Goal: Task Accomplishment & Management: Use online tool/utility

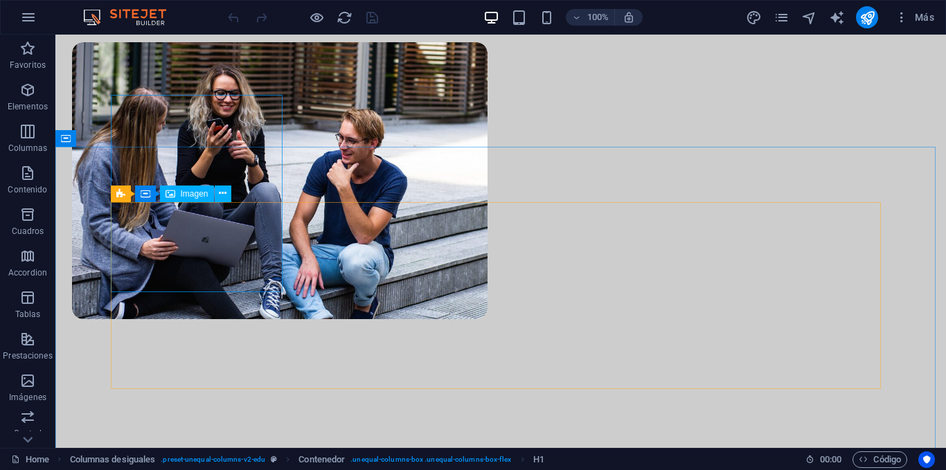
scroll to position [483, 0]
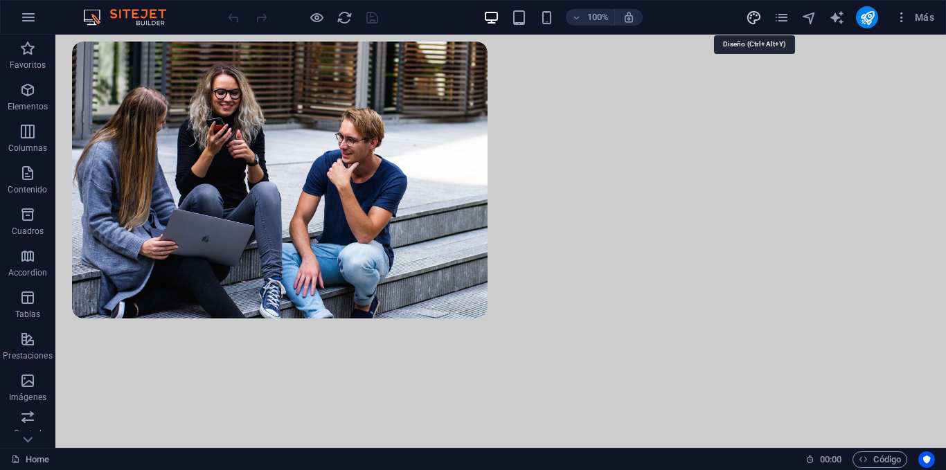
click at [749, 19] on icon "design" at bounding box center [754, 18] width 16 height 16
select select "px"
select select "400"
select select "px"
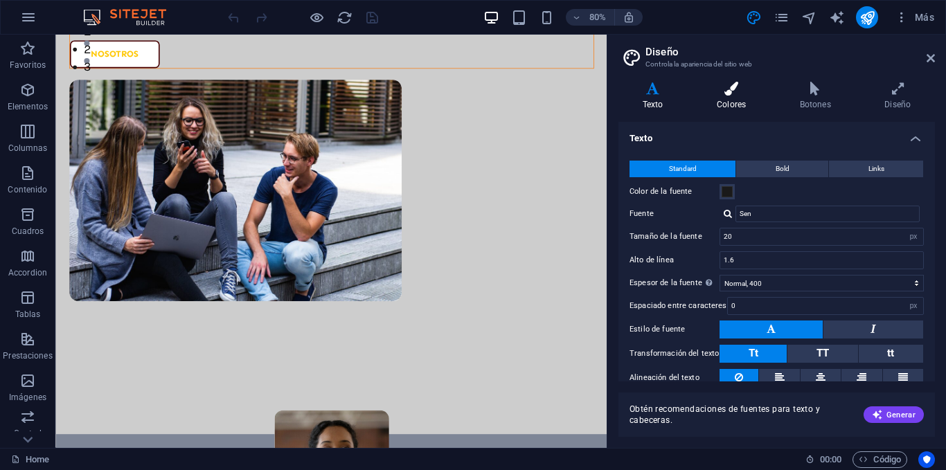
click at [744, 93] on icon at bounding box center [732, 89] width 78 height 14
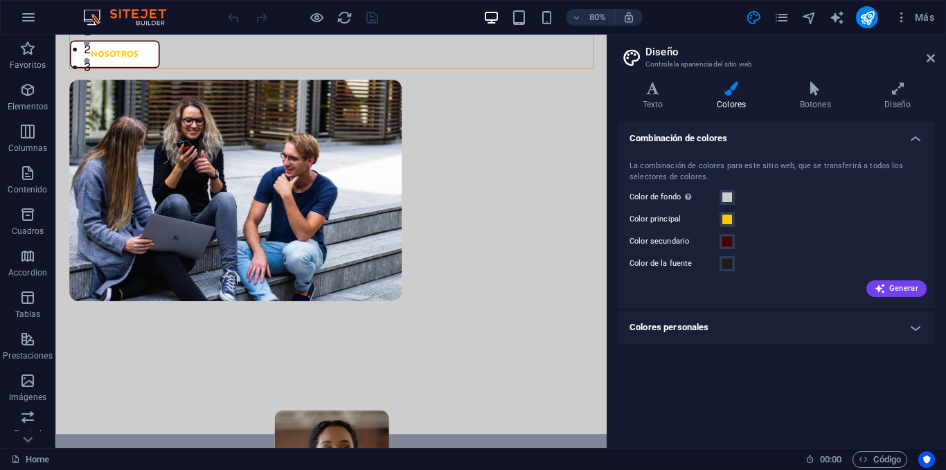
scroll to position [505, 0]
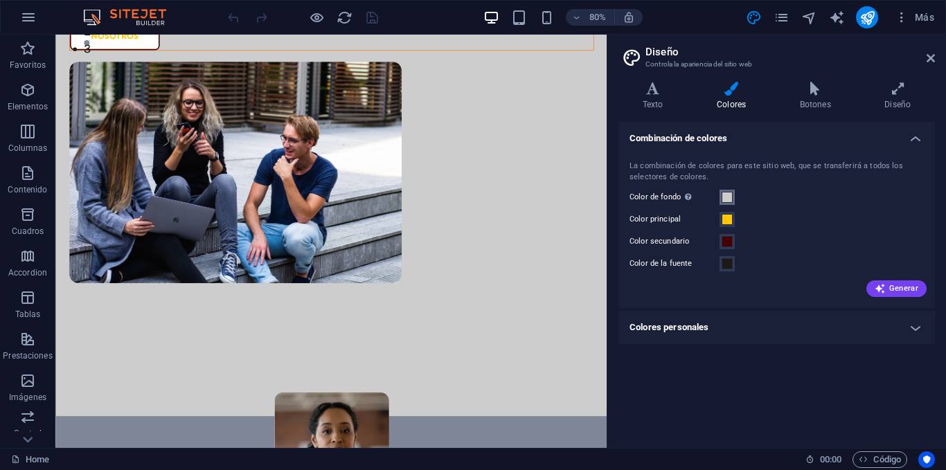
click at [726, 197] on span at bounding box center [727, 197] width 11 height 11
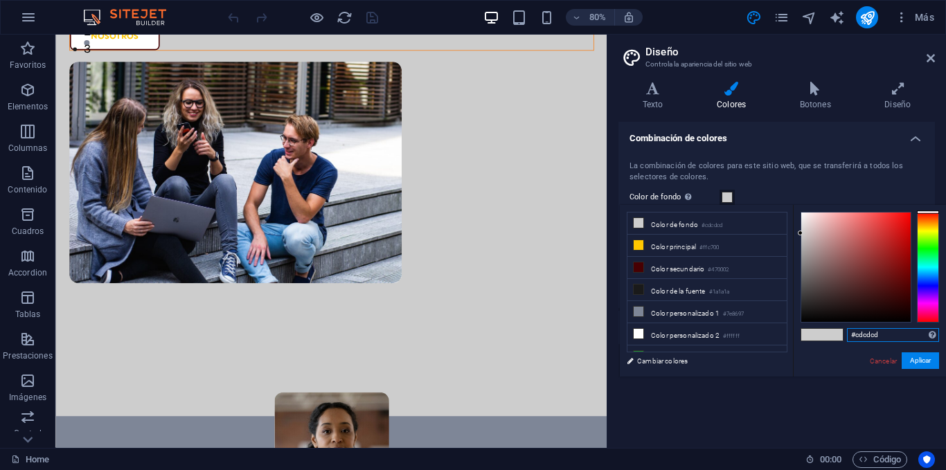
click at [881, 335] on input "#cdcdcd" at bounding box center [893, 335] width 92 height 14
click at [733, 246] on li "Color principal #ffc700" at bounding box center [706, 246] width 159 height 22
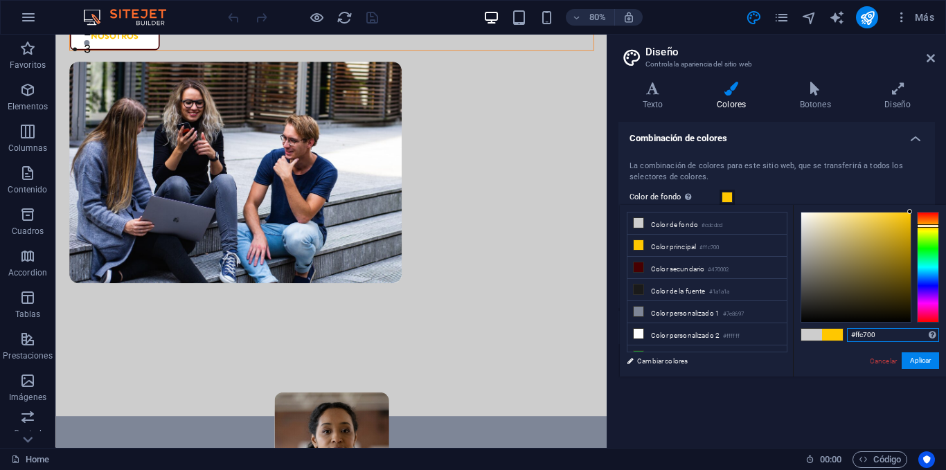
click at [876, 332] on input "#ffc700" at bounding box center [893, 335] width 92 height 14
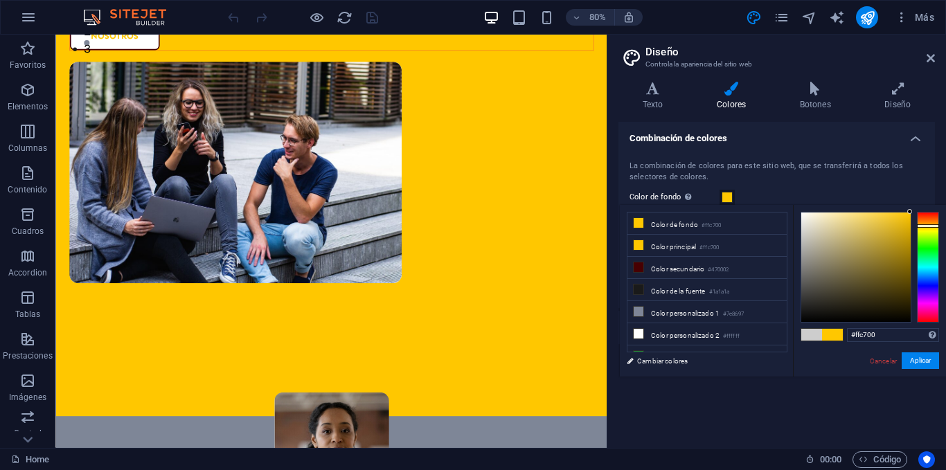
click at [290, 17] on div at bounding box center [288, 17] width 17 height 17
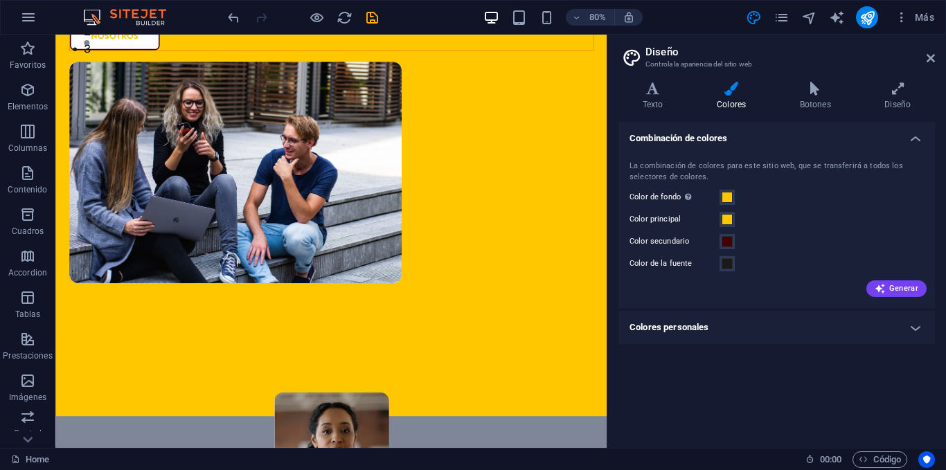
click at [923, 55] on h2 "Diseño" at bounding box center [789, 52] width 289 height 12
click at [930, 60] on icon at bounding box center [931, 58] width 8 height 11
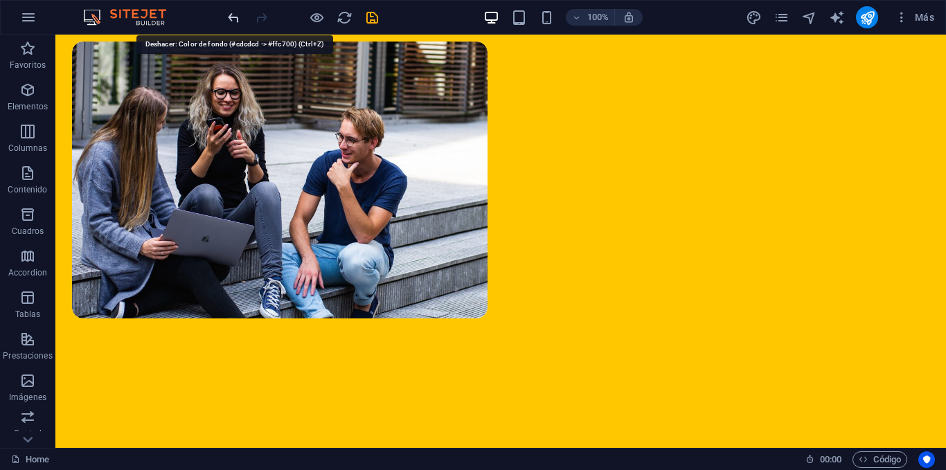
click at [233, 19] on icon "undo" at bounding box center [234, 18] width 16 height 16
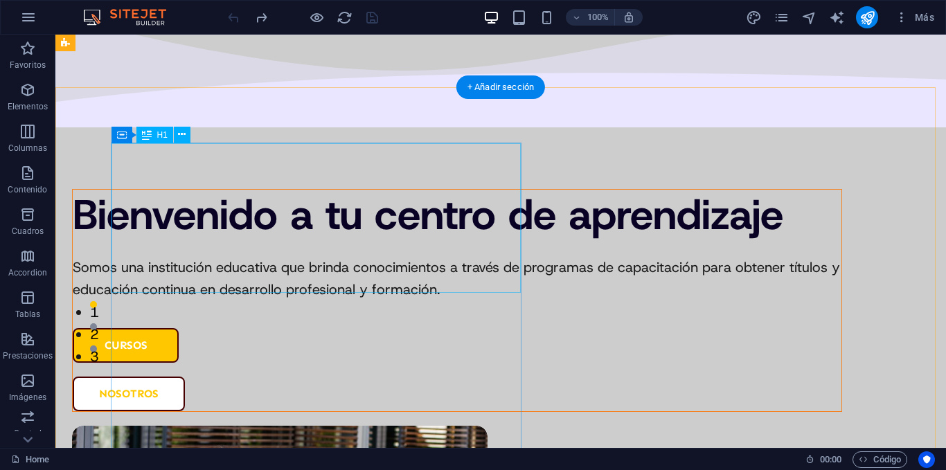
scroll to position [0, 0]
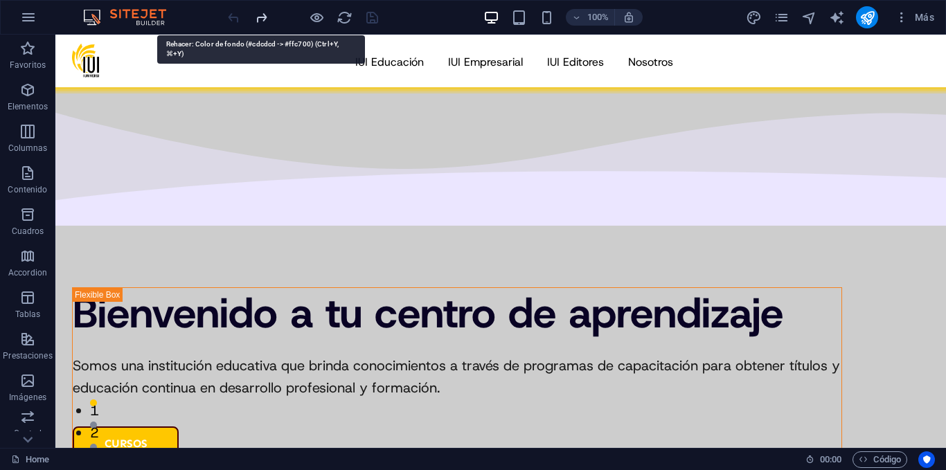
click at [261, 18] on icon "redo" at bounding box center [261, 18] width 16 height 16
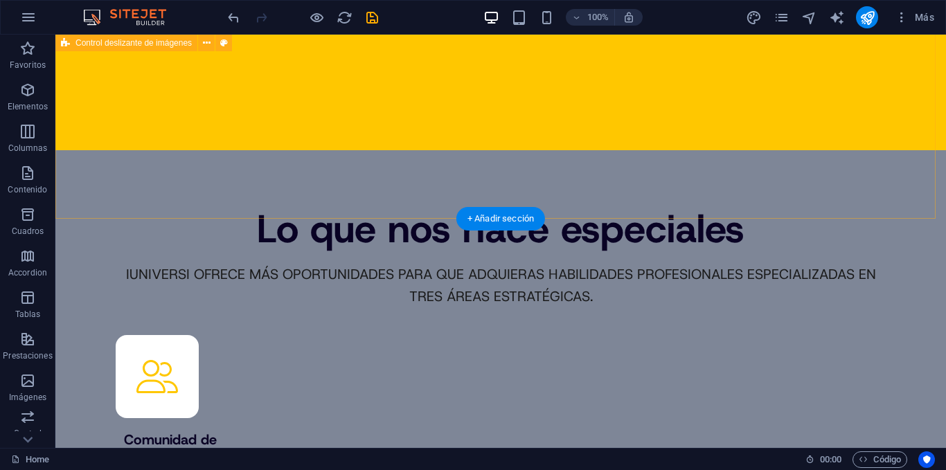
scroll to position [6369, 0]
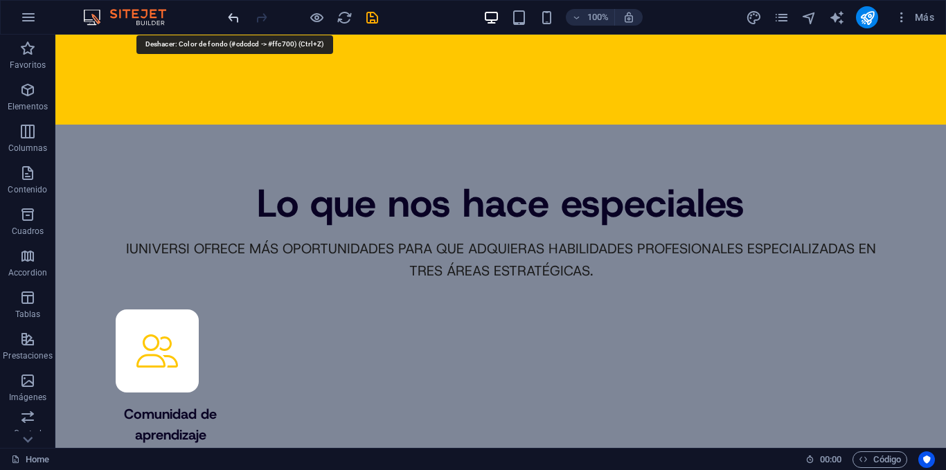
click at [235, 19] on icon "undo" at bounding box center [234, 18] width 16 height 16
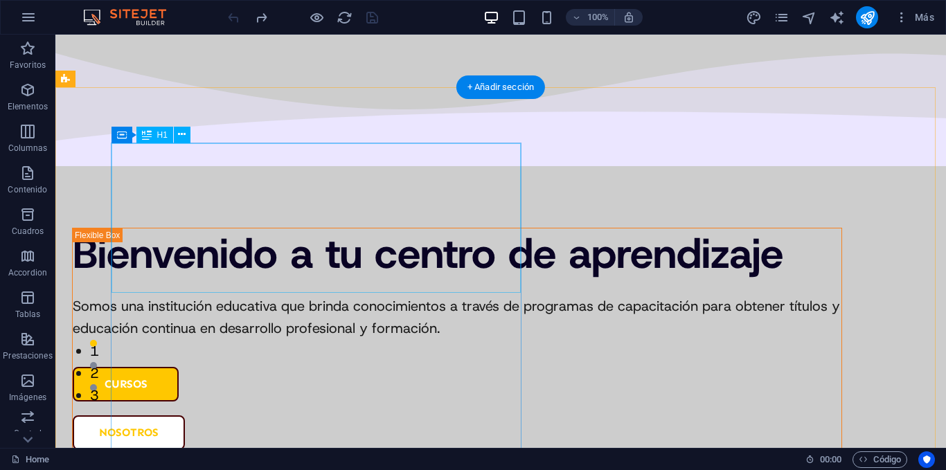
scroll to position [0, 0]
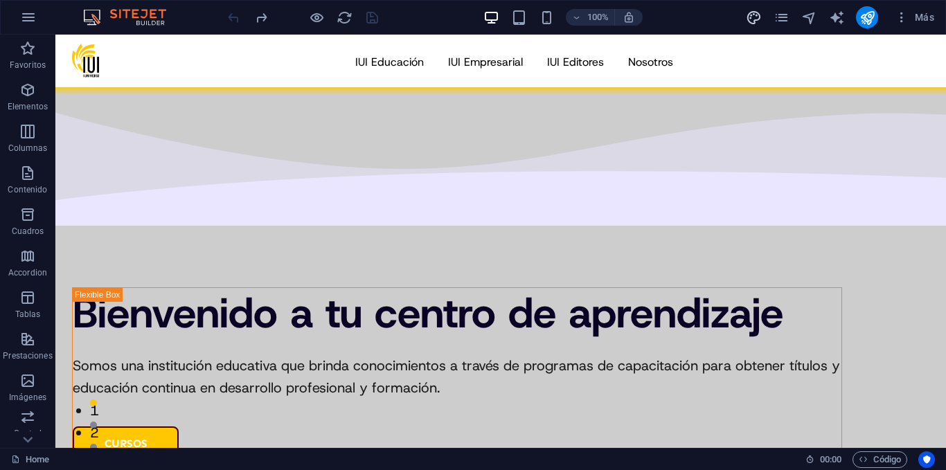
click at [757, 16] on icon "design" at bounding box center [754, 18] width 16 height 16
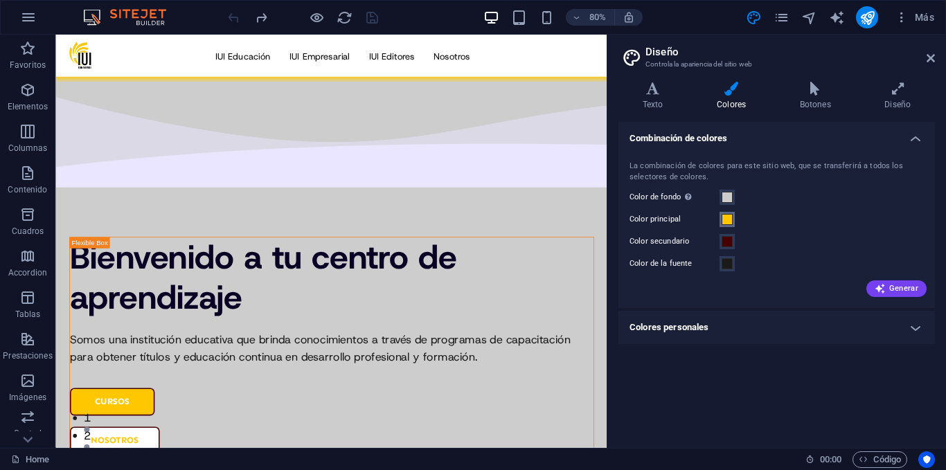
click at [724, 217] on span at bounding box center [727, 219] width 11 height 11
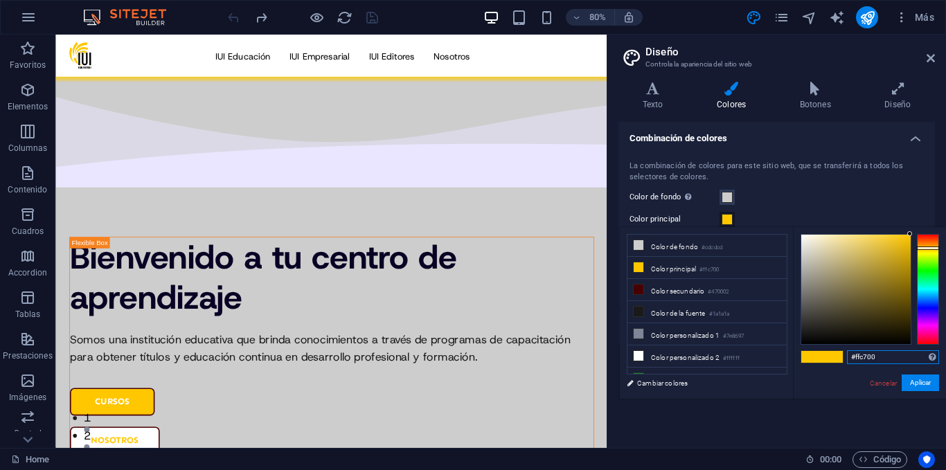
click at [869, 357] on input "#ffc700" at bounding box center [893, 357] width 92 height 14
click at [773, 206] on div "La combinación de colores para este sitio web, que se transferirá a todos los s…" at bounding box center [777, 227] width 322 height 161
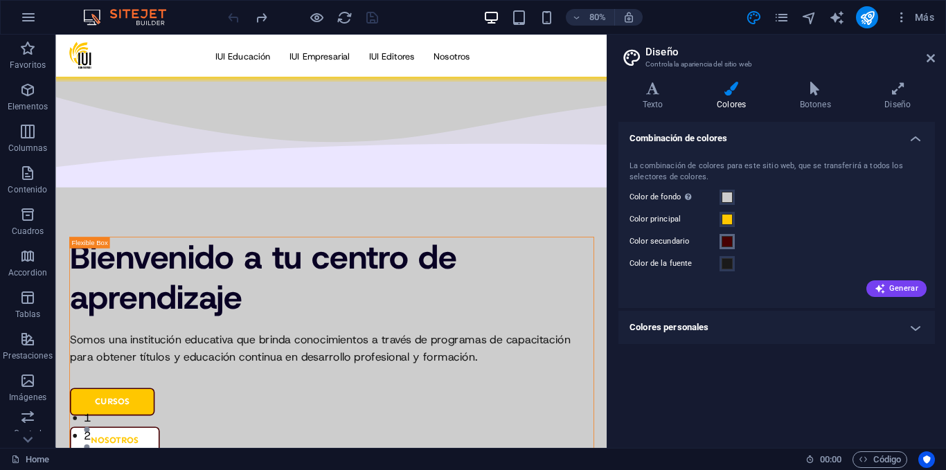
click at [721, 238] on button "Color secundario" at bounding box center [727, 241] width 15 height 15
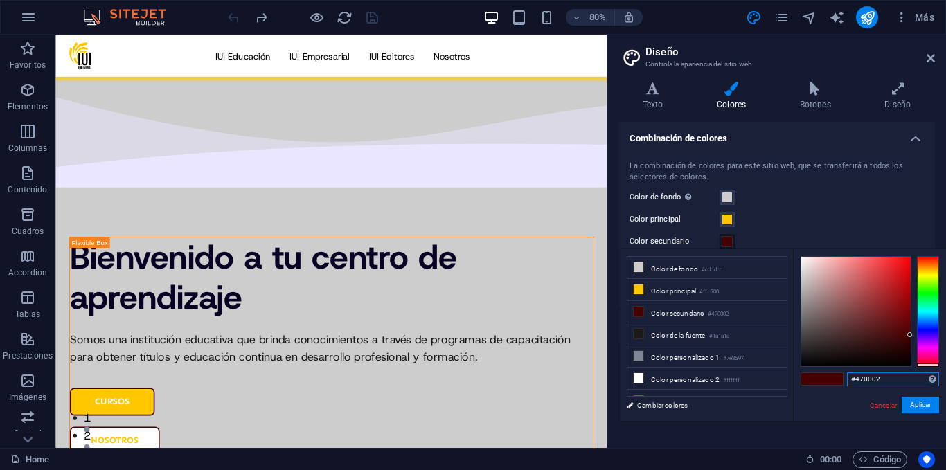
click at [858, 380] on input "#470002" at bounding box center [893, 380] width 92 height 14
click at [771, 214] on div "Color principal" at bounding box center [777, 219] width 294 height 17
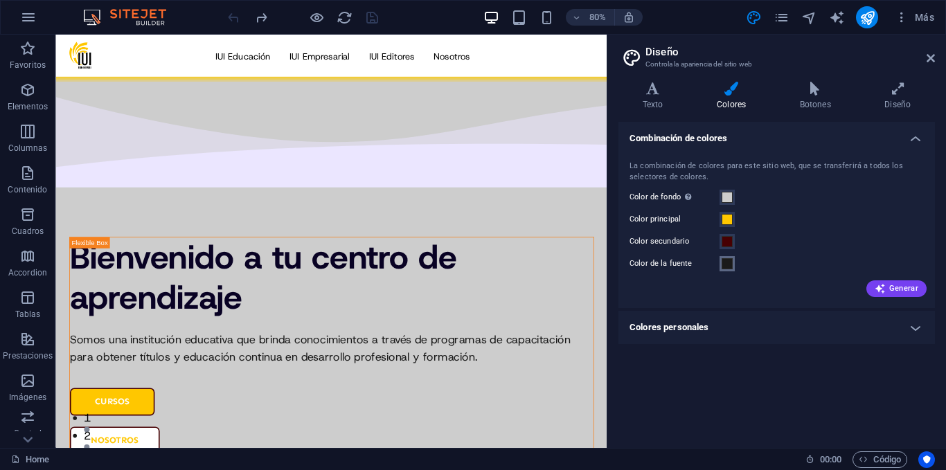
click at [720, 269] on button "Color de la fuente" at bounding box center [727, 263] width 15 height 15
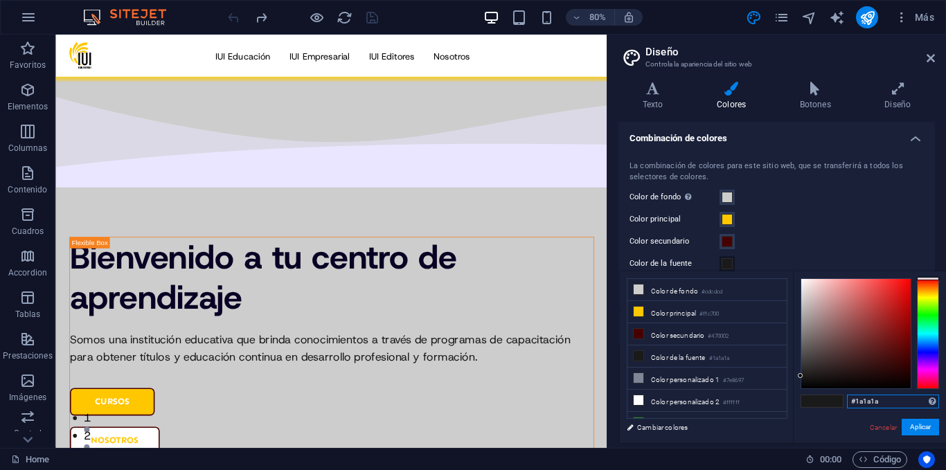
click at [863, 400] on input "#1a1a1a" at bounding box center [893, 402] width 92 height 14
click at [823, 220] on div "Color principal" at bounding box center [777, 219] width 294 height 17
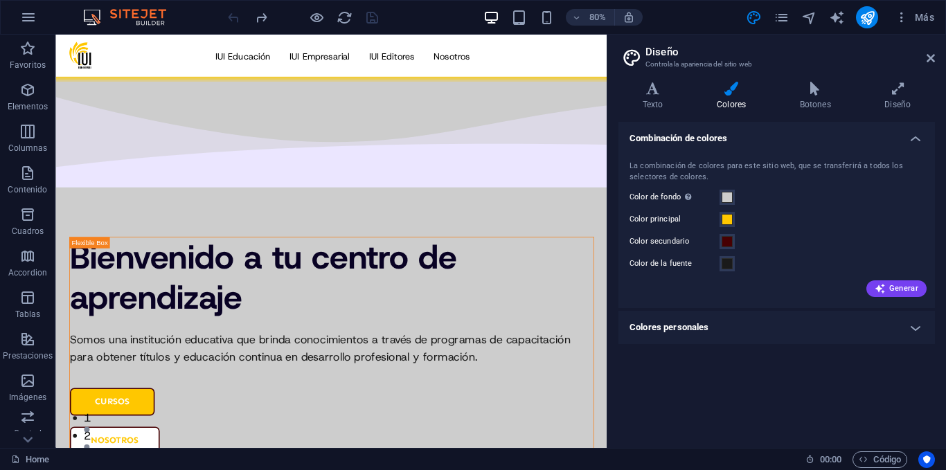
click at [715, 319] on h4 "Colores personales" at bounding box center [776, 327] width 317 height 33
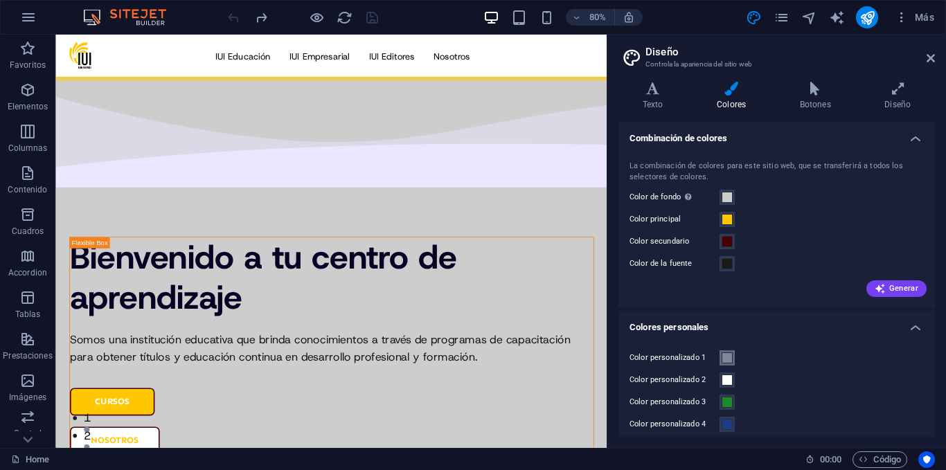
scroll to position [32, 0]
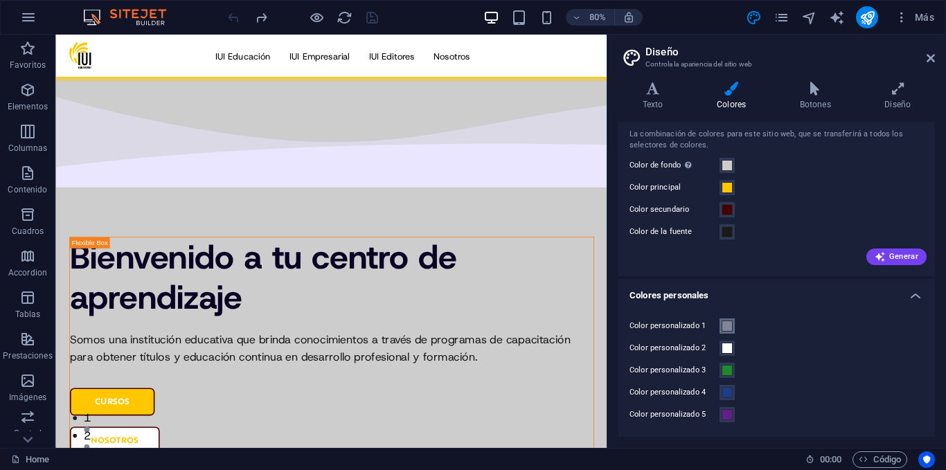
click at [724, 323] on span at bounding box center [727, 326] width 11 height 11
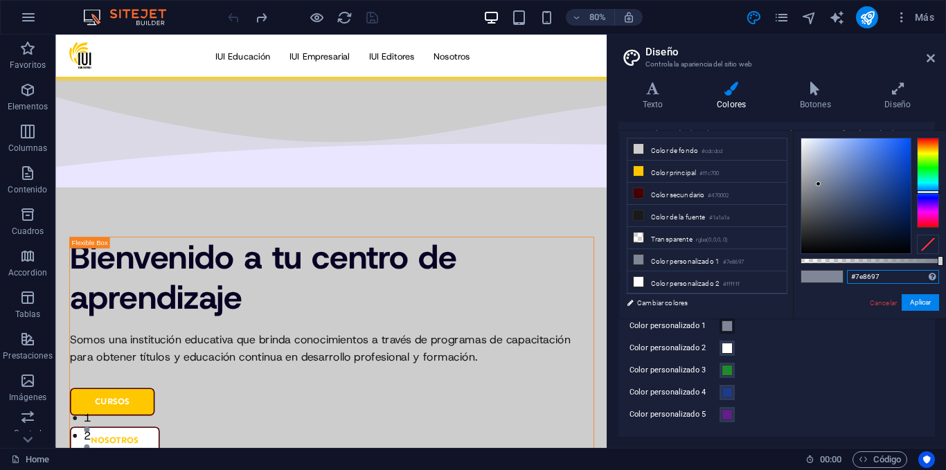
click at [869, 274] on input "#7e8697" at bounding box center [893, 277] width 92 height 14
click at [729, 344] on span at bounding box center [727, 348] width 11 height 11
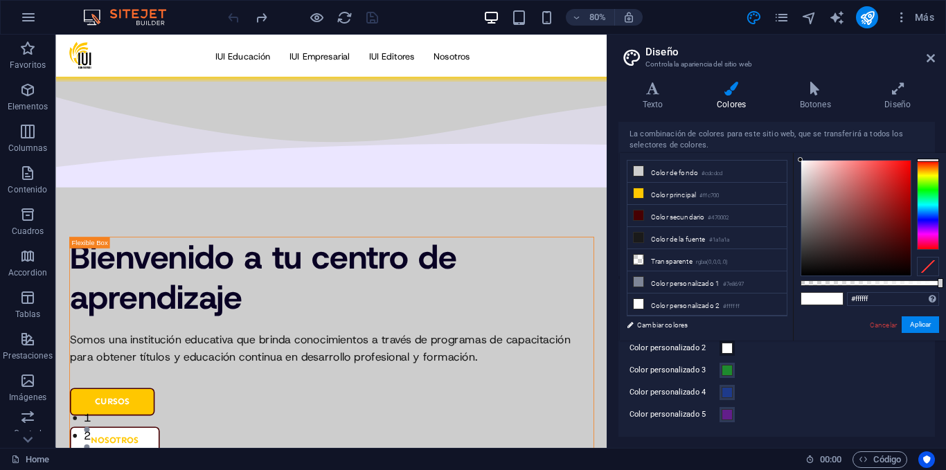
click at [762, 353] on div "Color personalizado 2" at bounding box center [777, 348] width 294 height 17
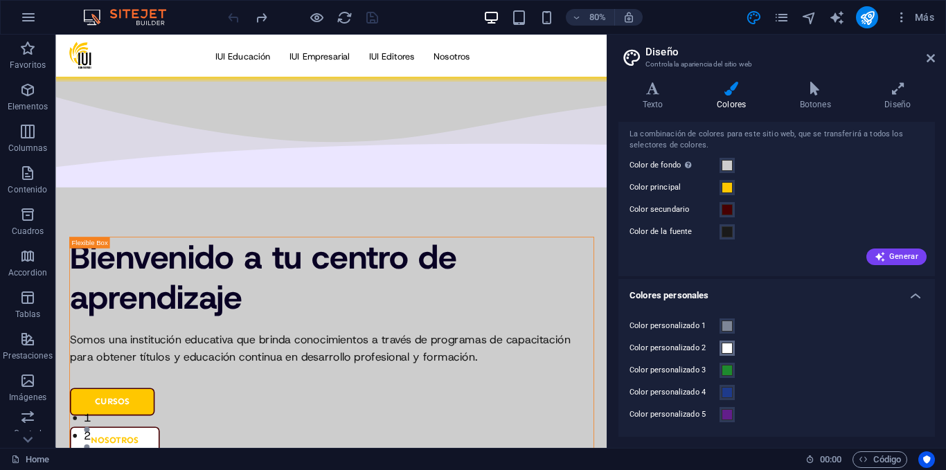
click at [731, 350] on span at bounding box center [727, 348] width 11 height 11
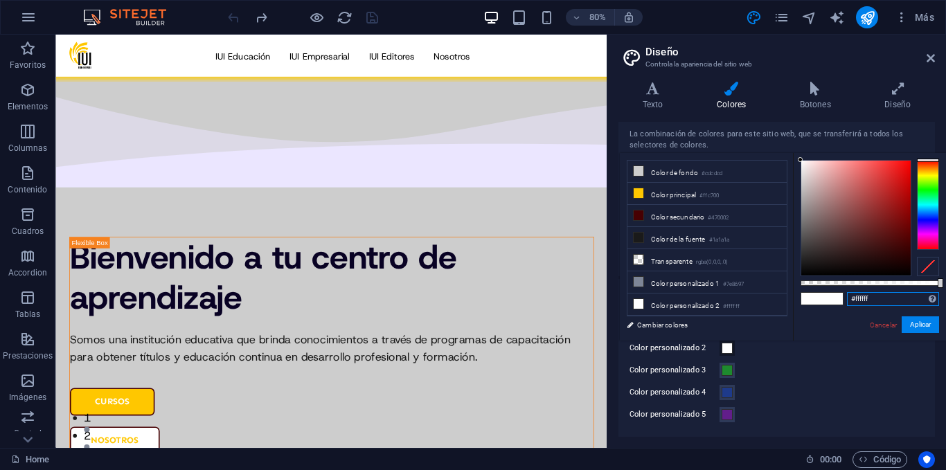
click at [861, 292] on input "#ffffff" at bounding box center [893, 299] width 92 height 14
click at [731, 393] on span at bounding box center [727, 392] width 11 height 11
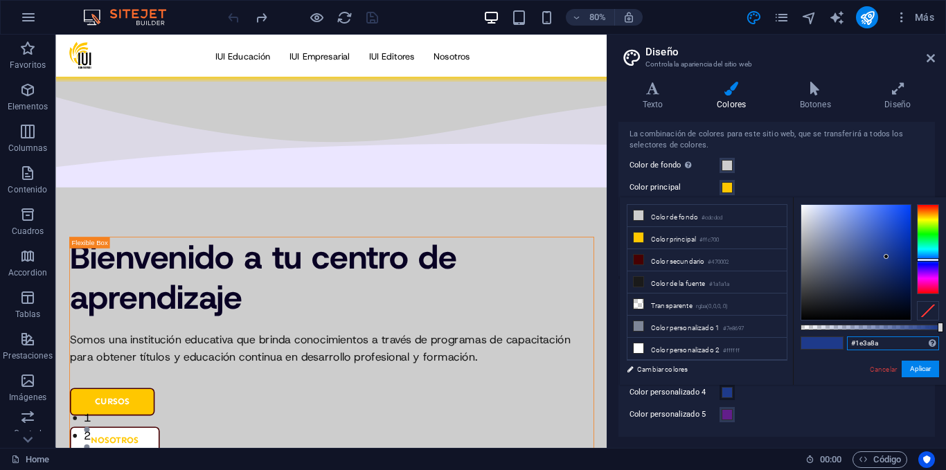
click at [858, 342] on input "#1e3a8a" at bounding box center [893, 344] width 92 height 14
click at [729, 170] on span at bounding box center [727, 165] width 11 height 11
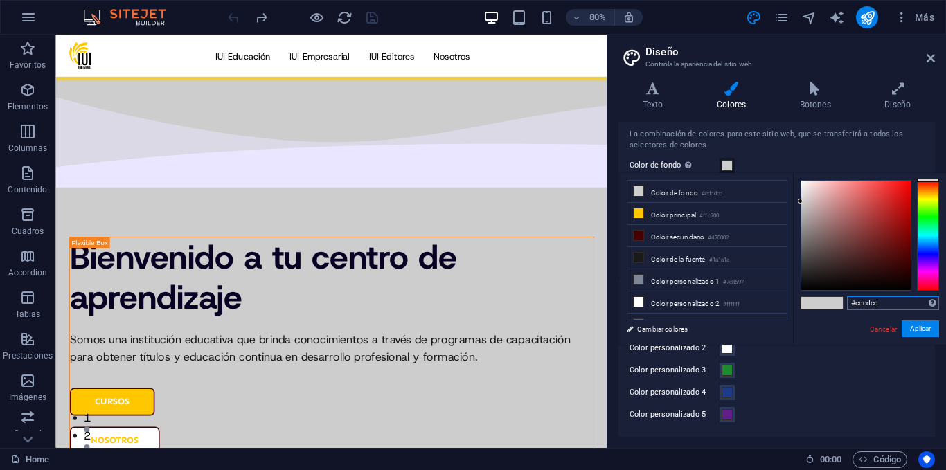
click at [885, 303] on input "#cdcdcd" at bounding box center [893, 303] width 92 height 14
paste input "1e3a8a"
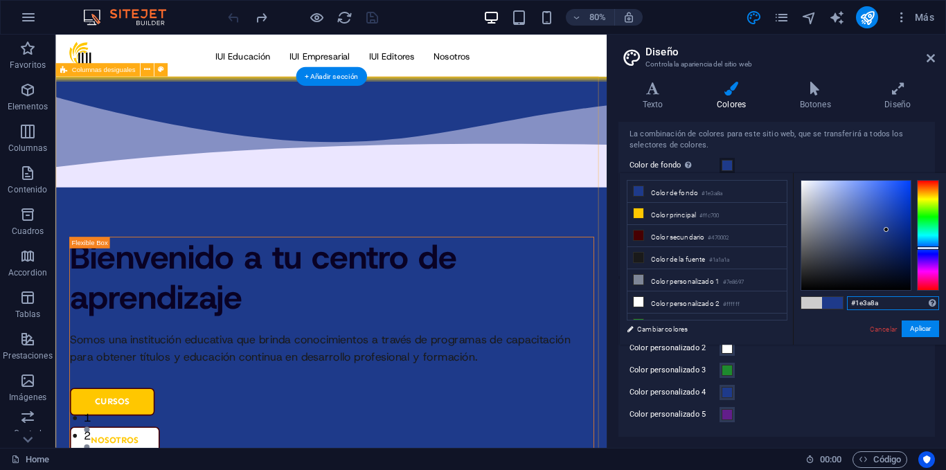
type input "#1e3a8a"
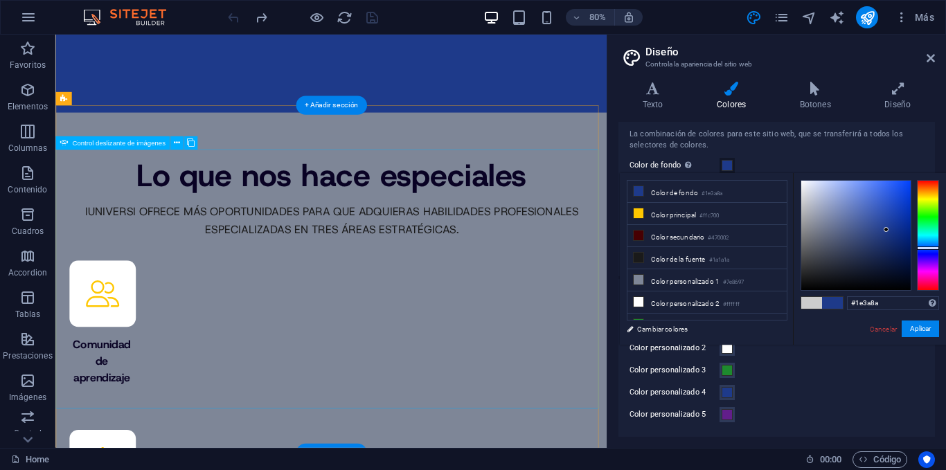
scroll to position [6646, 0]
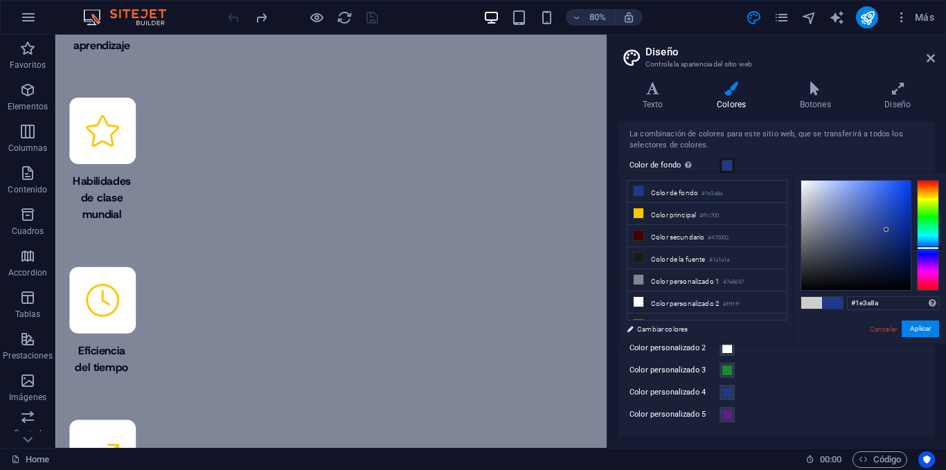
click at [774, 414] on div "Color personalizado 5" at bounding box center [777, 415] width 294 height 17
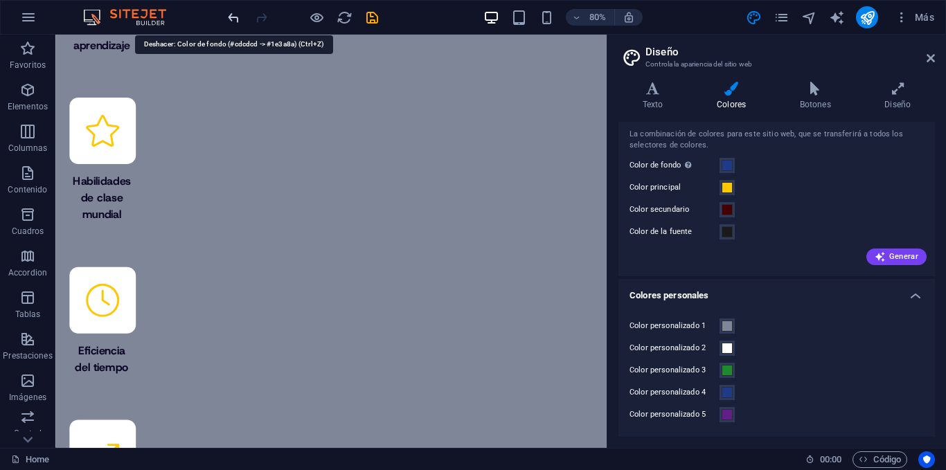
click at [230, 19] on icon "undo" at bounding box center [234, 18] width 16 height 16
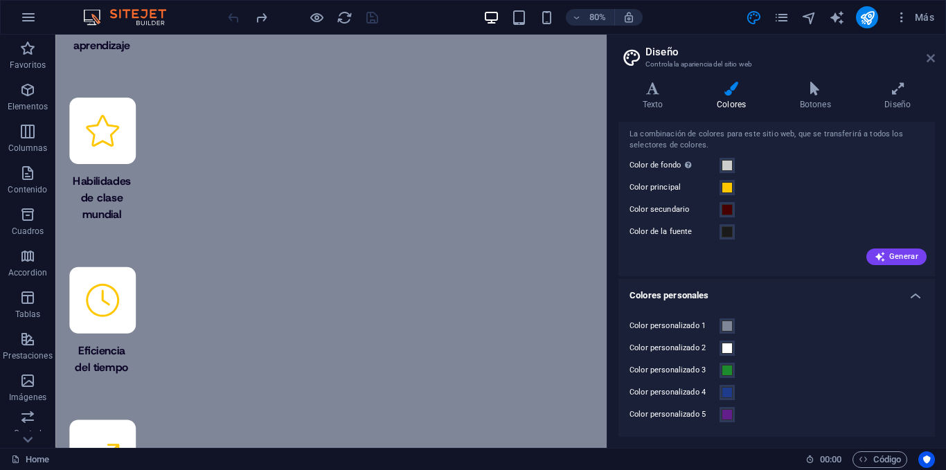
click at [929, 60] on icon at bounding box center [931, 58] width 8 height 11
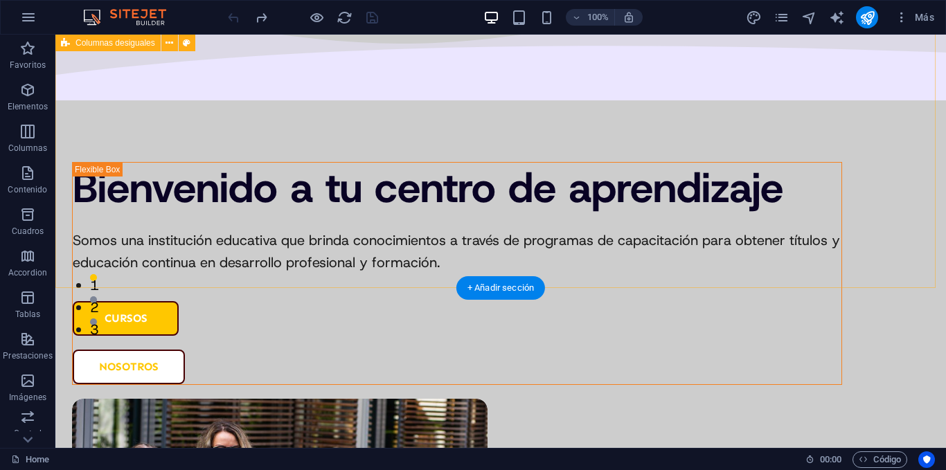
scroll to position [0, 0]
